Goal: Use online tool/utility: Utilize a website feature to perform a specific function

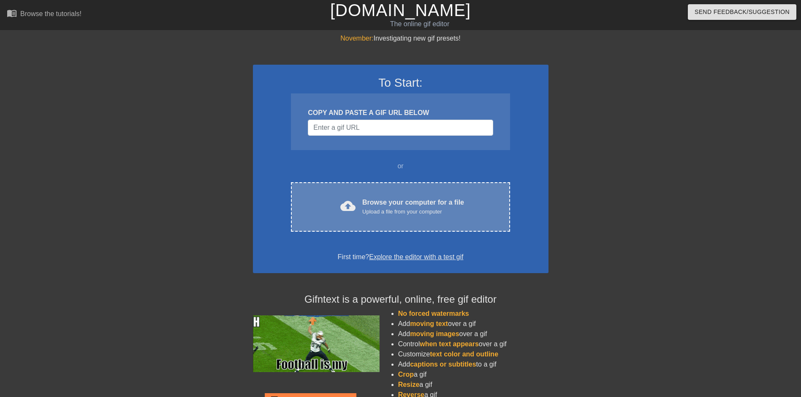
click at [403, 225] on div "cloud_upload Browse your computer for a file Upload a file from your computer C…" at bounding box center [400, 206] width 219 height 49
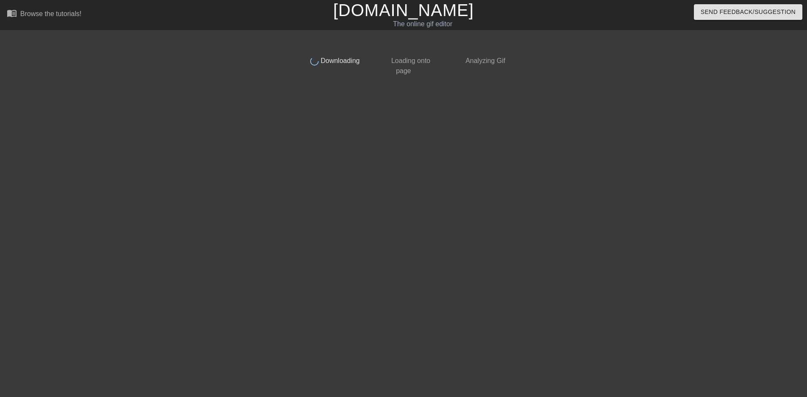
click at [343, 65] on div "done Downloading" at bounding box center [328, 63] width 75 height 26
click at [34, 13] on div "Browse the tutorials!" at bounding box center [50, 13] width 61 height 7
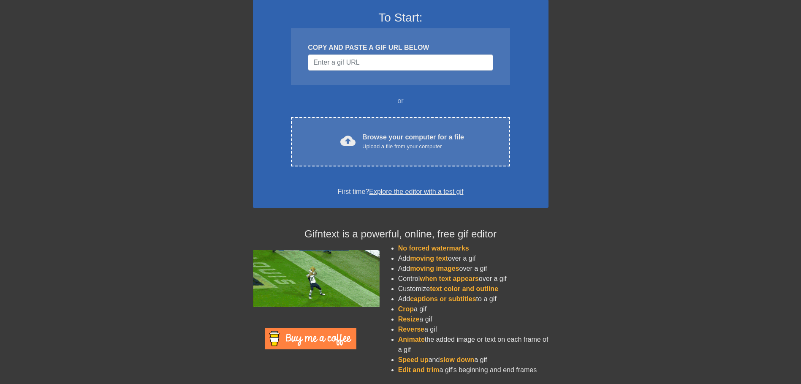
scroll to position [67, 0]
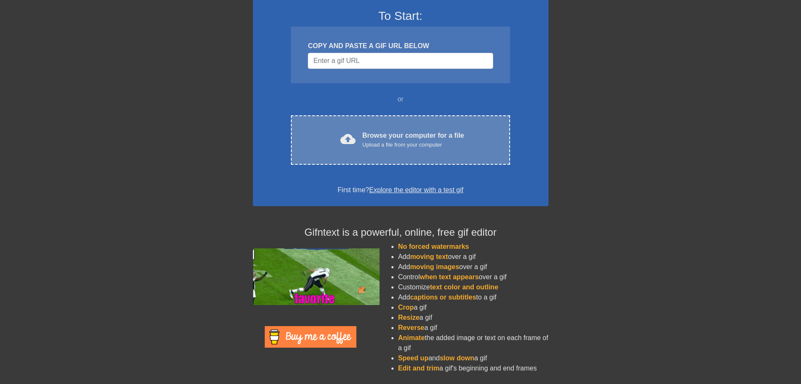
click at [380, 134] on div "Browse your computer for a file Upload a file from your computer" at bounding box center [413, 139] width 102 height 19
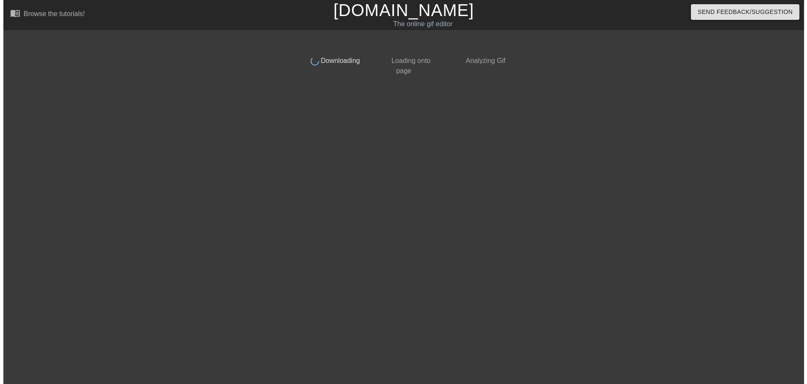
scroll to position [0, 0]
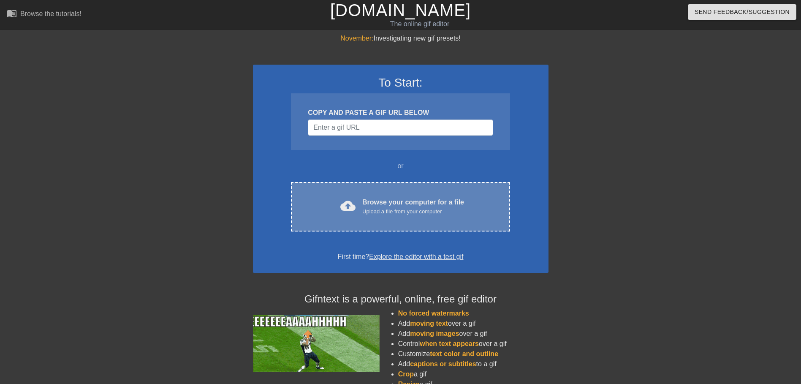
click at [391, 190] on div "cloud_upload Browse your computer for a file Upload a file from your computer C…" at bounding box center [400, 206] width 219 height 49
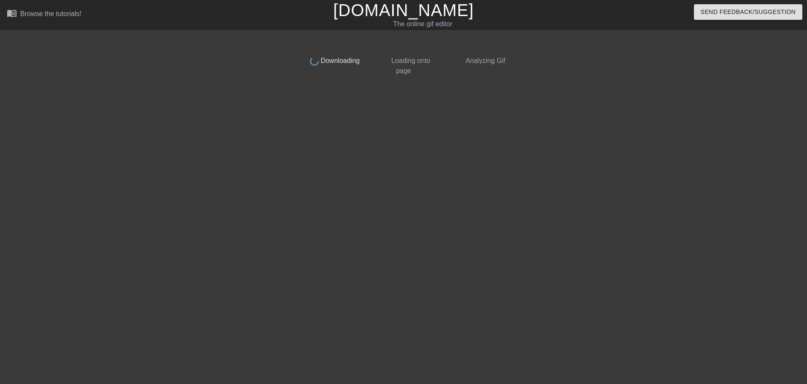
click at [321, 65] on icon at bounding box center [315, 61] width 12 height 12
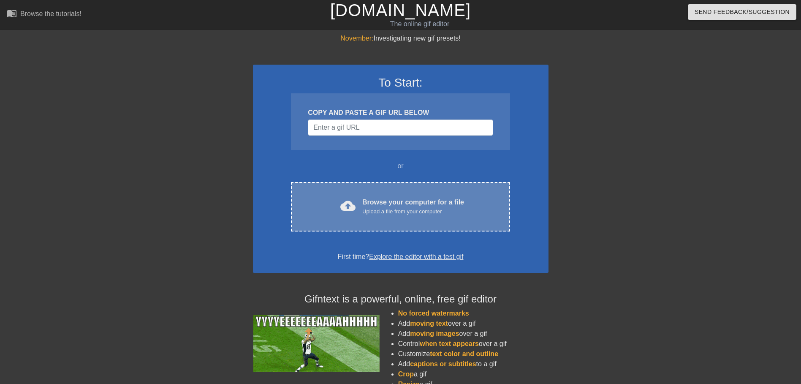
click at [394, 201] on div "Browse your computer for a file Upload a file from your computer" at bounding box center [413, 206] width 102 height 19
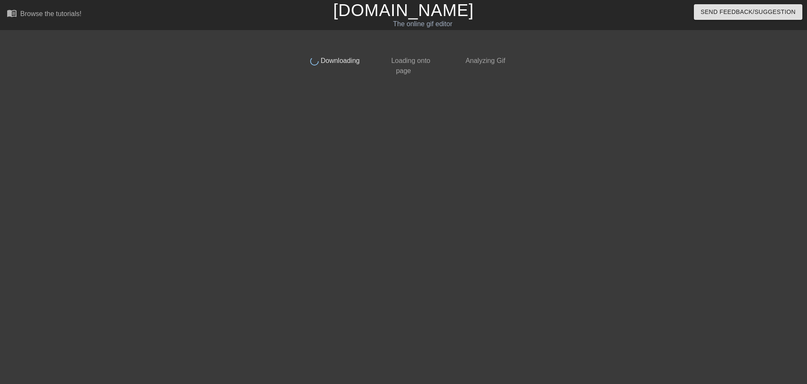
click at [341, 64] on span "Downloading" at bounding box center [339, 60] width 41 height 7
click at [404, 22] on div "The online gif editor" at bounding box center [422, 24] width 299 height 10
